Goal: Obtain resource: Obtain resource

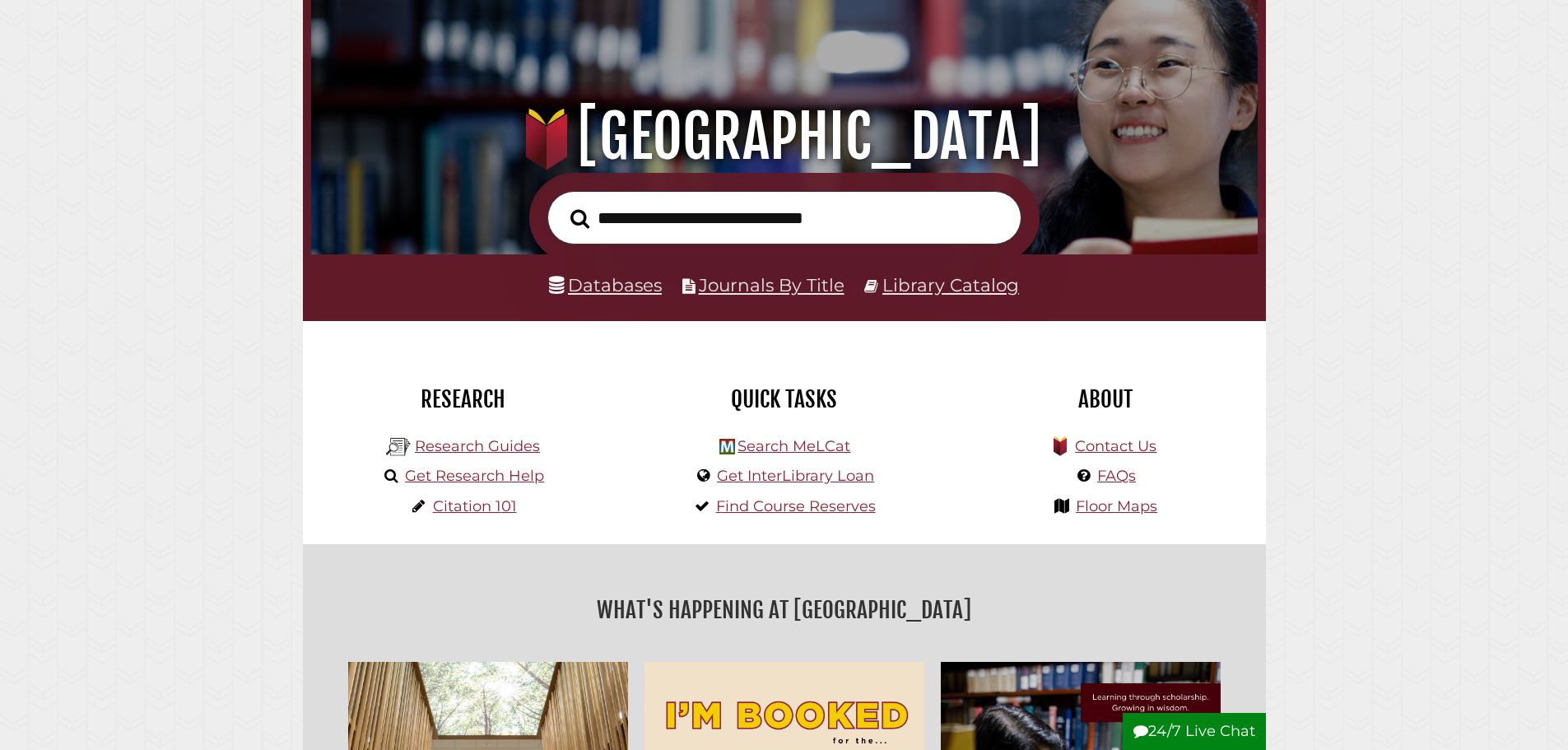
scroll to position [164, 0]
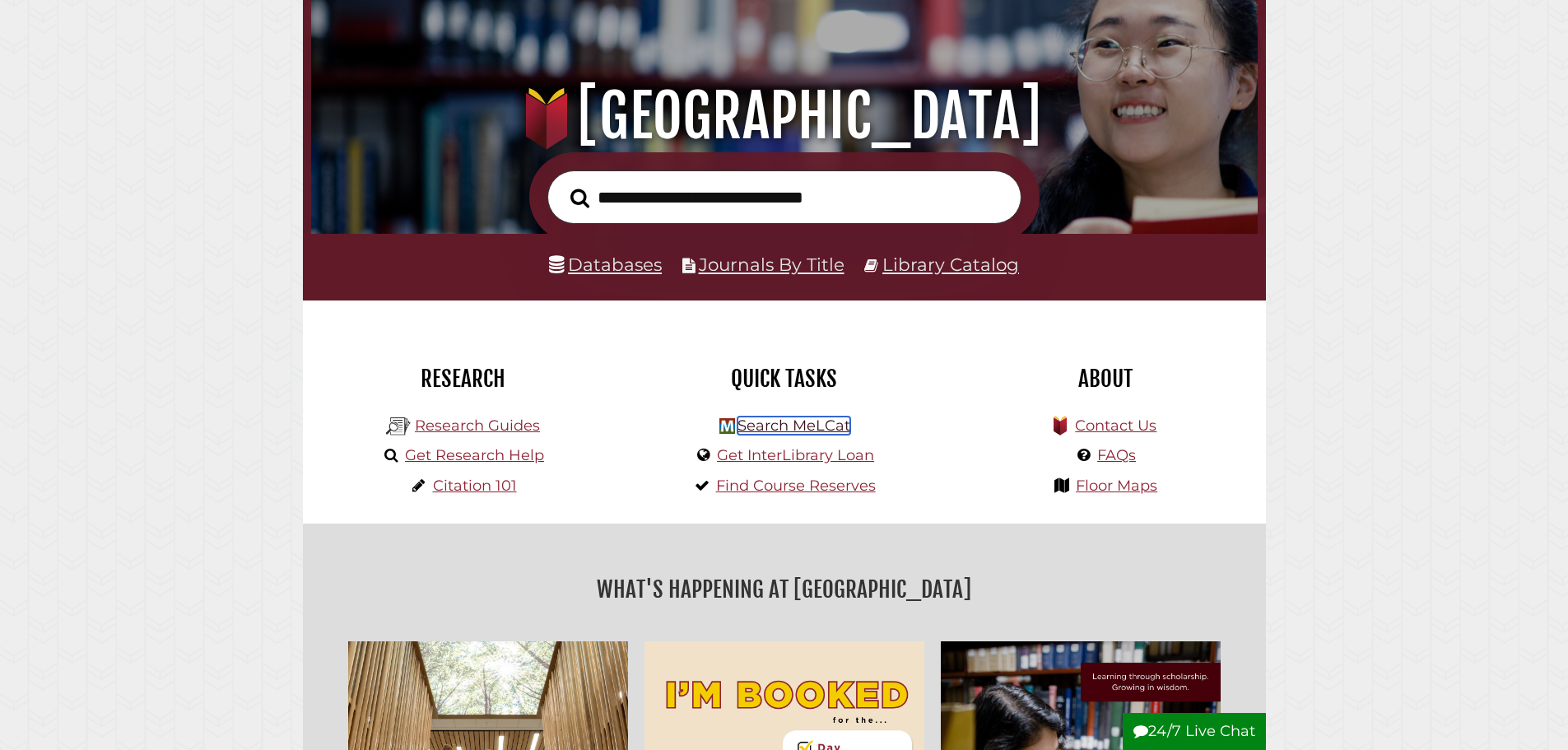
click at [771, 431] on link "Search MeLCat" at bounding box center [794, 425] width 113 height 18
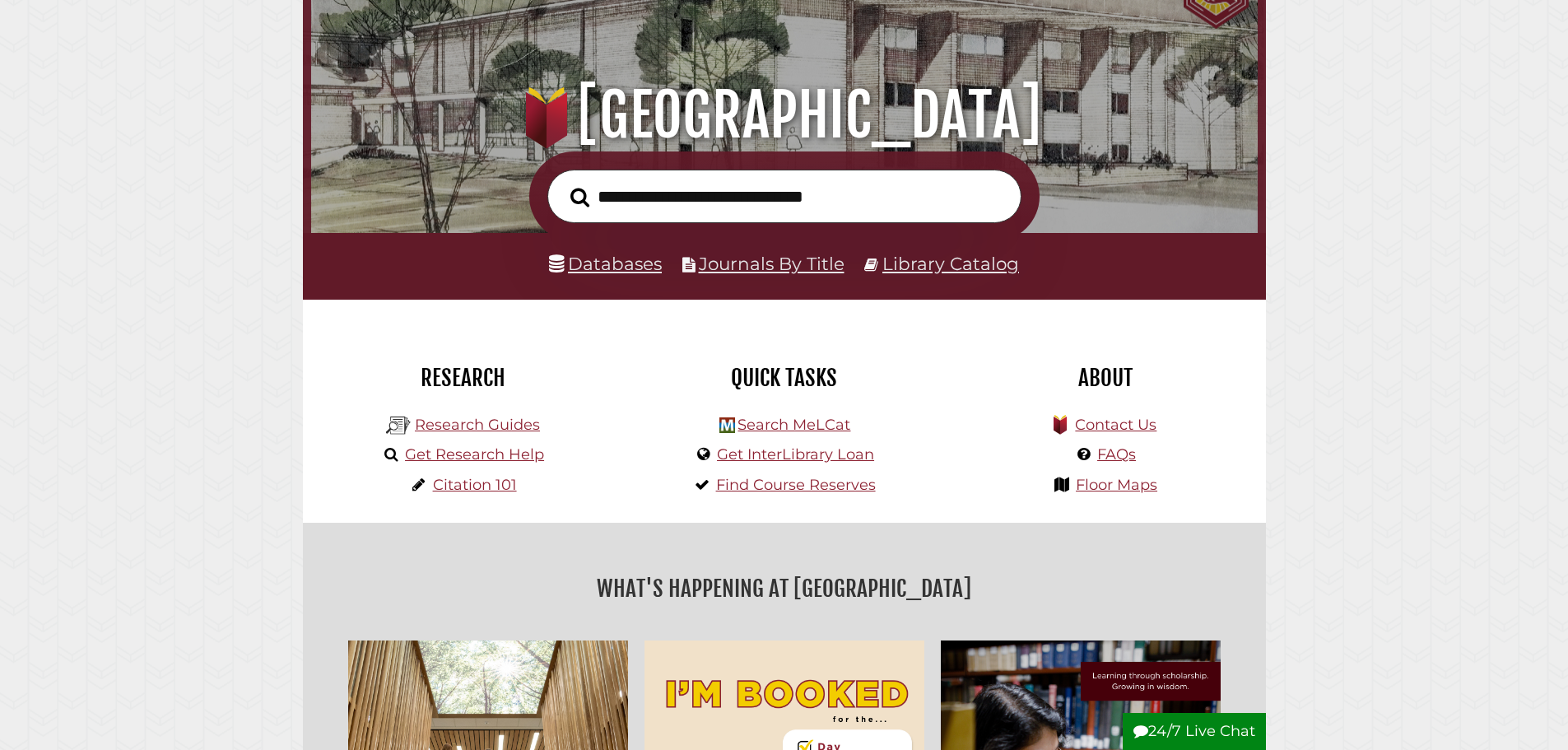
scroll to position [313, 938]
click at [774, 454] on link "Get InterLibrary Loan" at bounding box center [796, 454] width 157 height 18
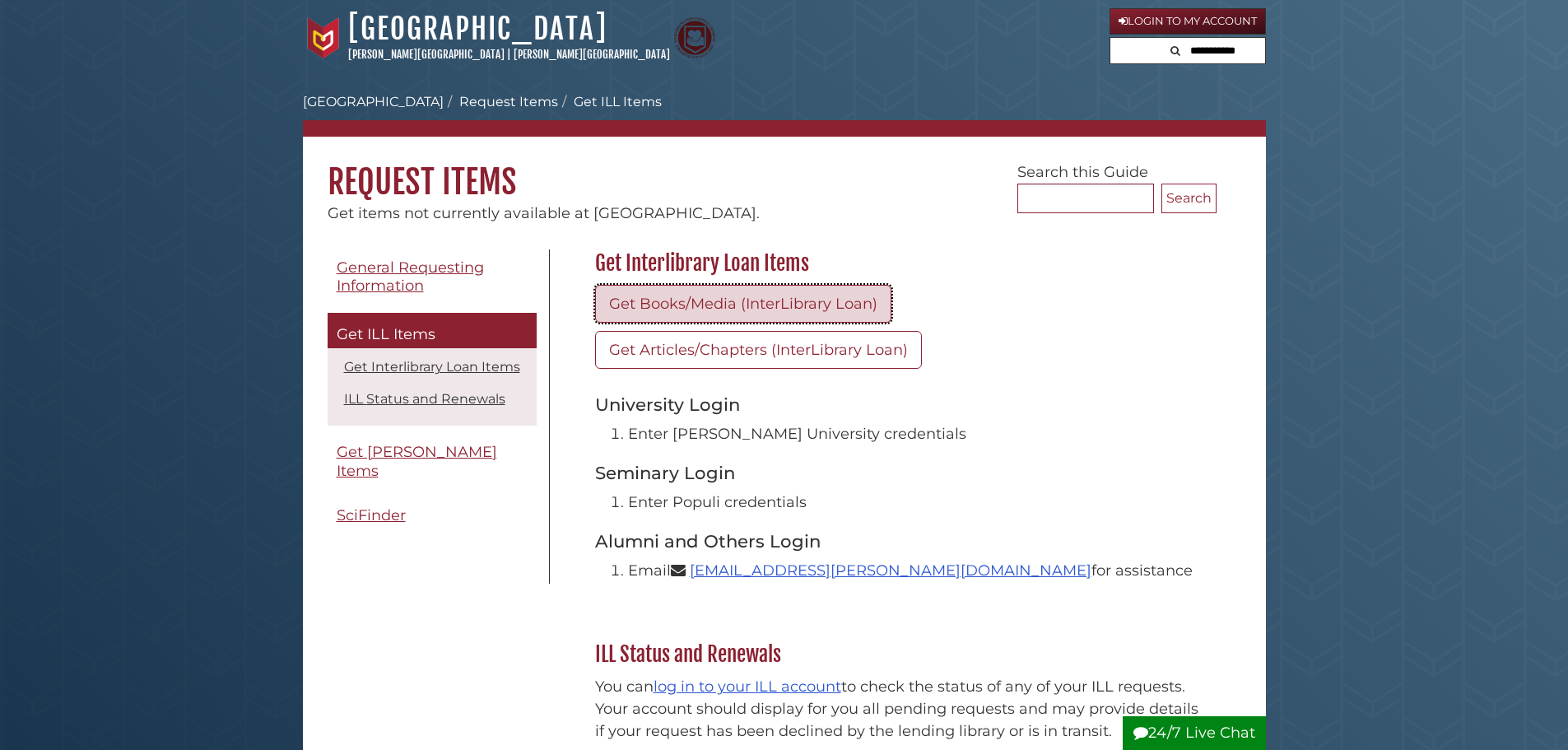
click at [834, 307] on link "Get Books/Media (InterLibrary Loan)" at bounding box center [743, 303] width 297 height 37
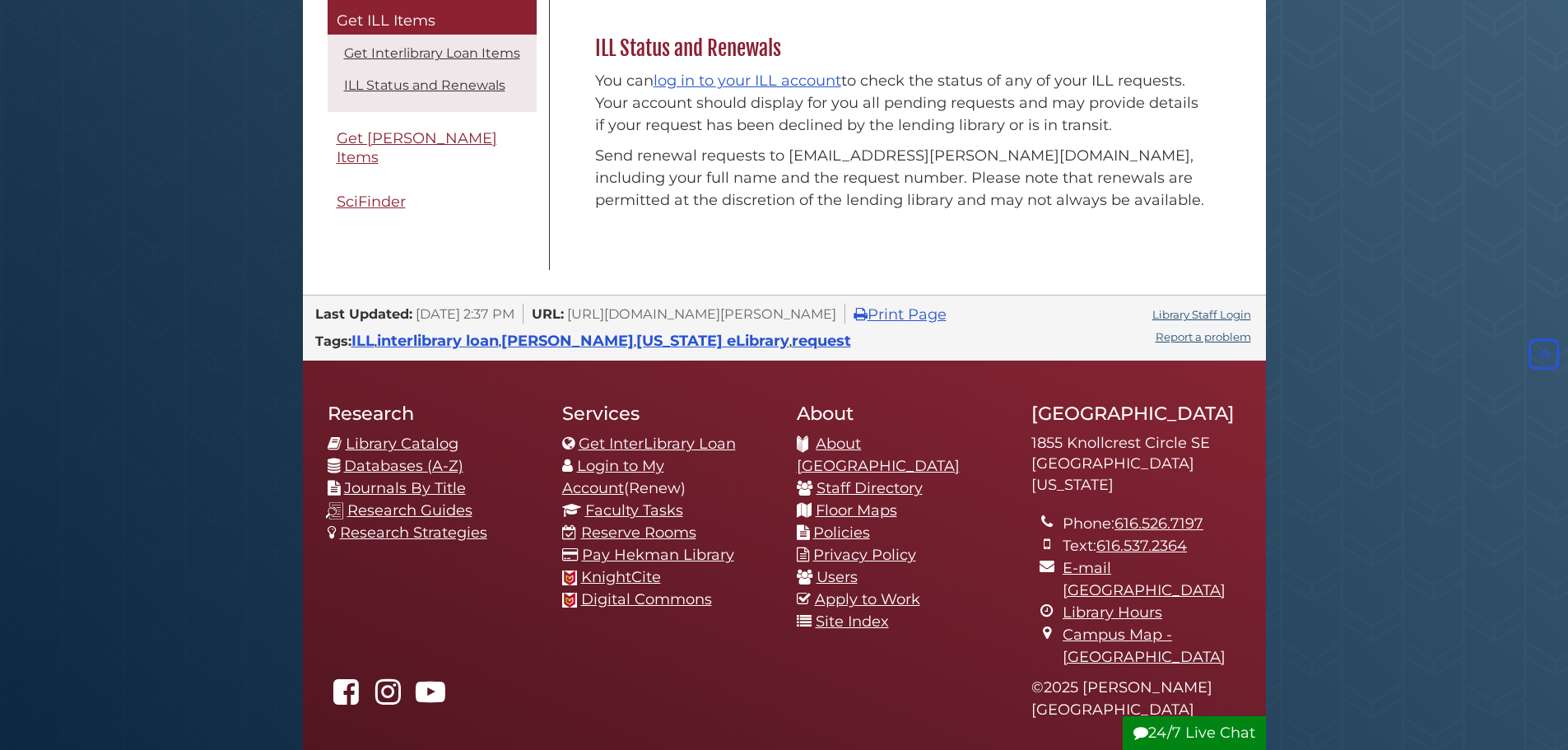
scroll to position [604, 0]
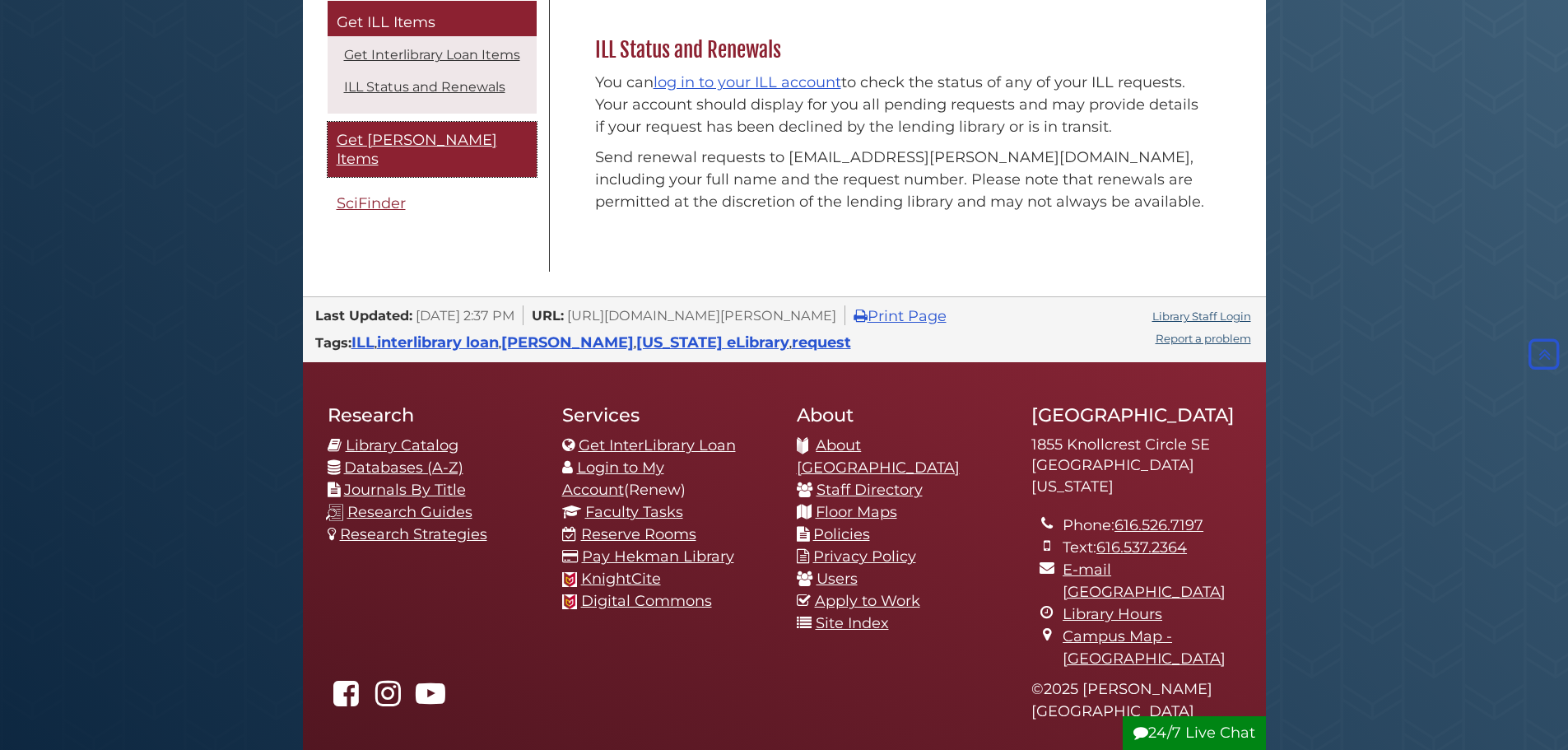
click at [363, 155] on span "Get [PERSON_NAME] Items" at bounding box center [417, 149] width 161 height 37
